Goal: Task Accomplishment & Management: Manage account settings

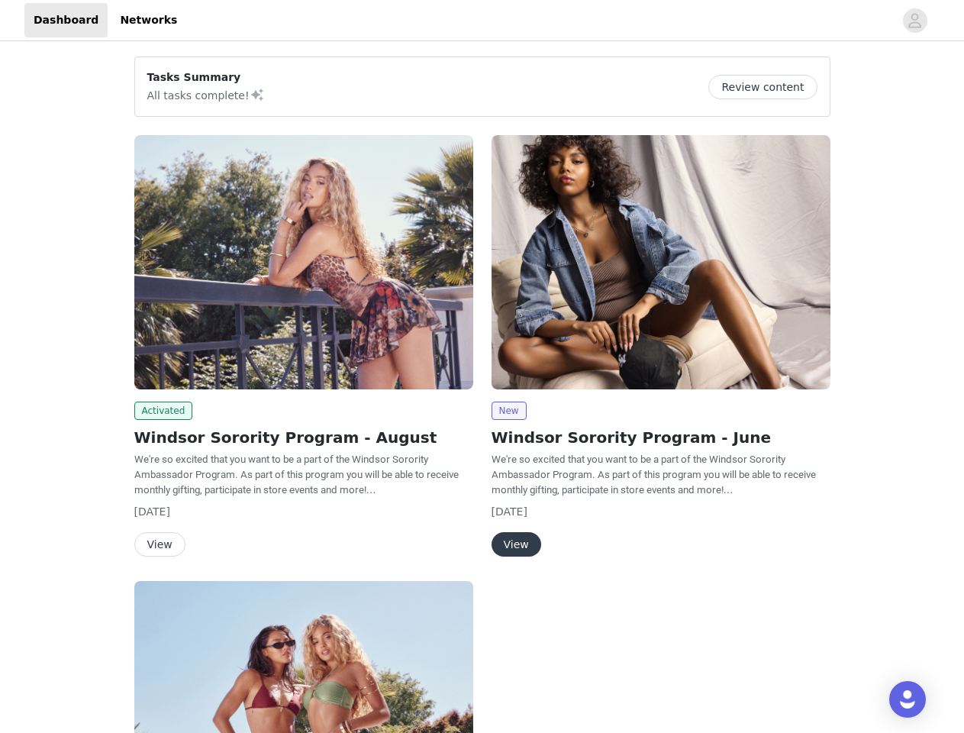
click at [483, 366] on div "New Windsor Sorority Program - June We're so excited that you want to be a part…" at bounding box center [661, 349] width 357 height 446
click at [482, 21] on div at bounding box center [540, 20] width 708 height 34
click at [915, 21] on icon "avatar" at bounding box center [915, 20] width 15 height 24
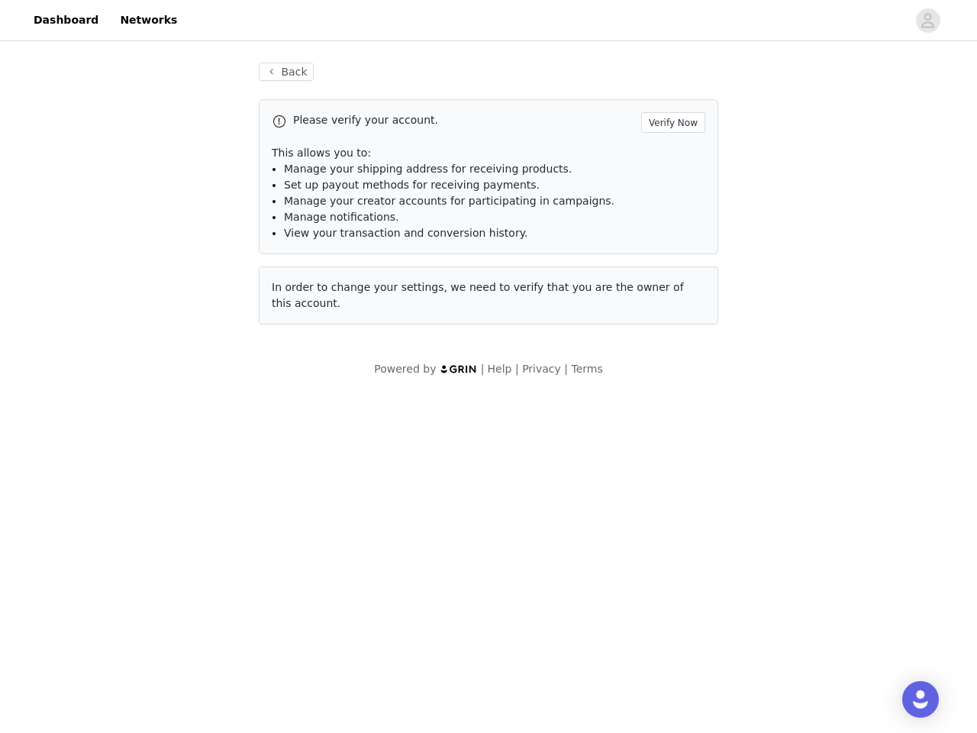
click at [769, 87] on div "Back Please verify your account. Verify Now This allows you to: Manage your shi…" at bounding box center [488, 219] width 977 height 351
click at [304, 262] on div "Please verify your account. Verify Now This allows you to: Manage your shipping…" at bounding box center [489, 211] width 460 height 225
click at [161, 411] on body "Dashboard Networks Back Please verify your account. Verify Now This allows you …" at bounding box center [488, 366] width 977 height 733
click at [159, 544] on body "Dashboard Networks Back Please verify your account. Verify Now This allows you …" at bounding box center [488, 366] width 977 height 733
click at [661, 262] on div "Please verify your account. Verify Now This allows you to: Manage your shipping…" at bounding box center [489, 211] width 460 height 225
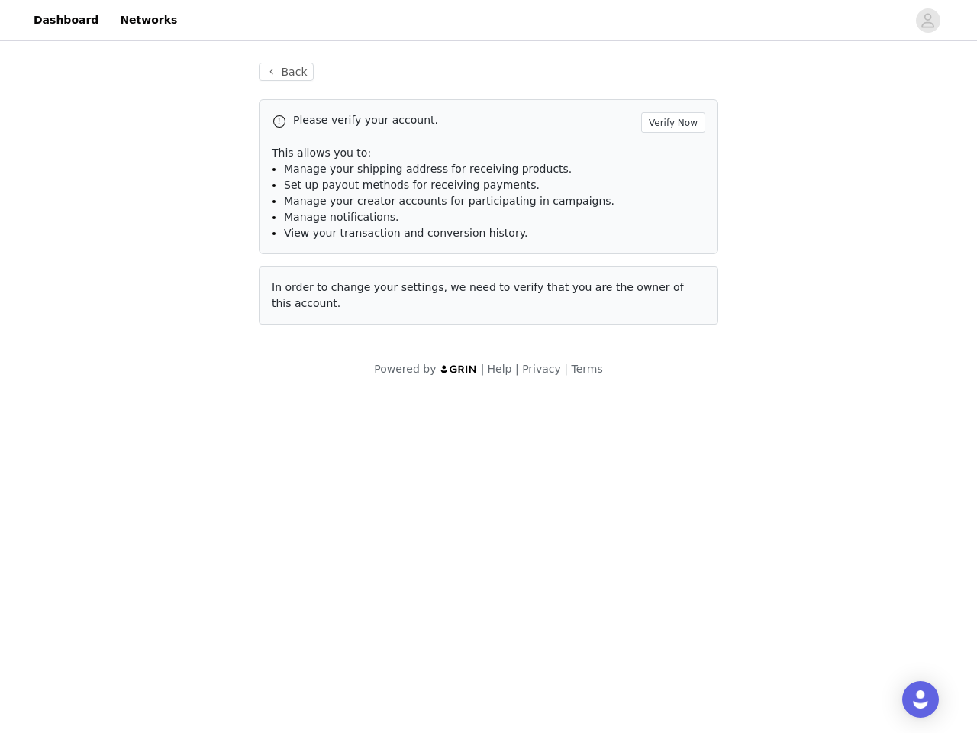
click at [508, 411] on body "Dashboard Networks Back Please verify your account. Verify Now This allows you …" at bounding box center [488, 366] width 977 height 733
click at [515, 544] on body "Dashboard Networks Back Please verify your account. Verify Now This allows you …" at bounding box center [488, 366] width 977 height 733
